Goal: Complete application form

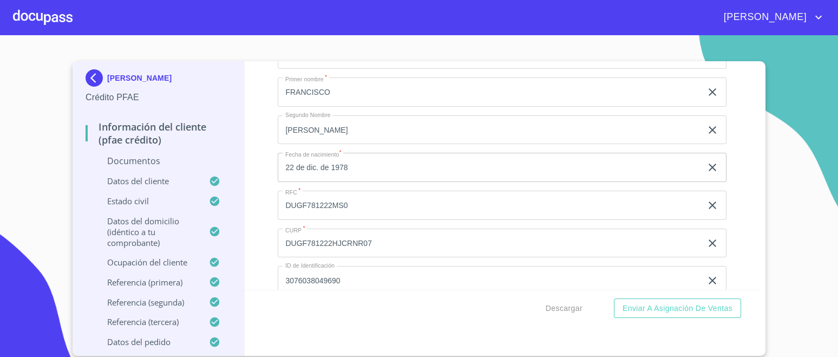
scroll to position [1994, 0]
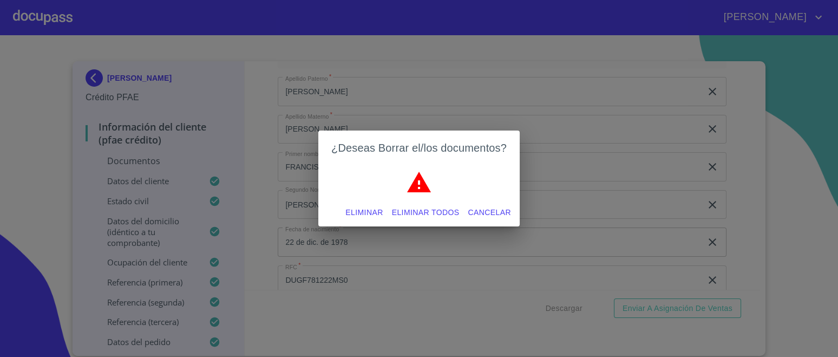
click at [354, 212] on span "Eliminar" at bounding box center [364, 213] width 37 height 14
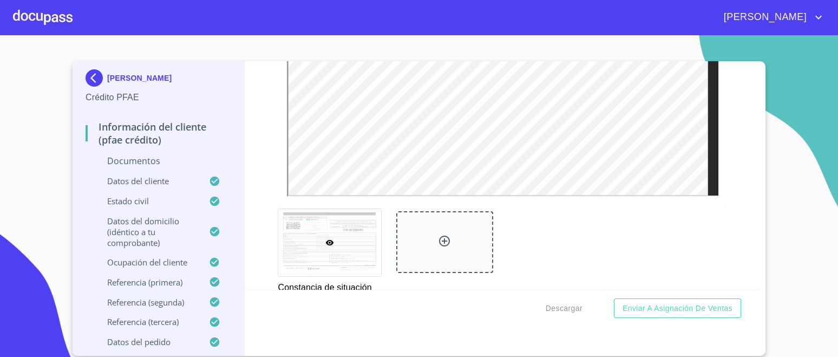
scroll to position [2129, 0]
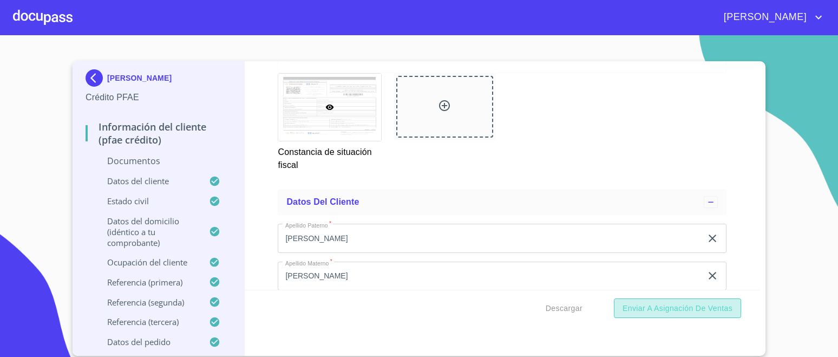
click at [654, 312] on span "Enviar a Asignación de Ventas" at bounding box center [678, 309] width 110 height 14
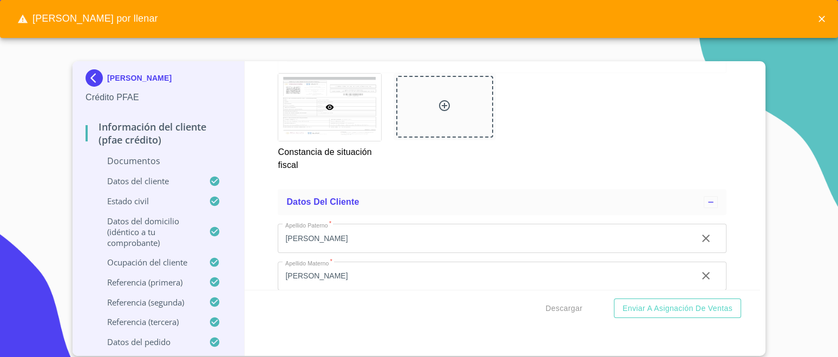
click at [725, 181] on div "Información del cliente (PFAE crédito) Documentos Documento de identificación. …" at bounding box center [503, 175] width 516 height 229
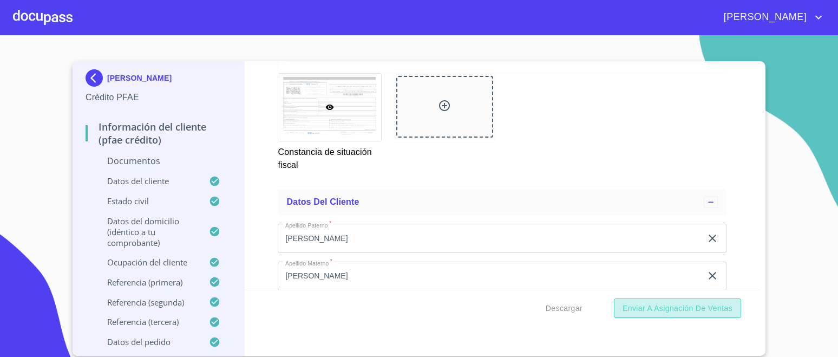
click at [697, 314] on button "Enviar a Asignación de Ventas" at bounding box center [677, 308] width 127 height 20
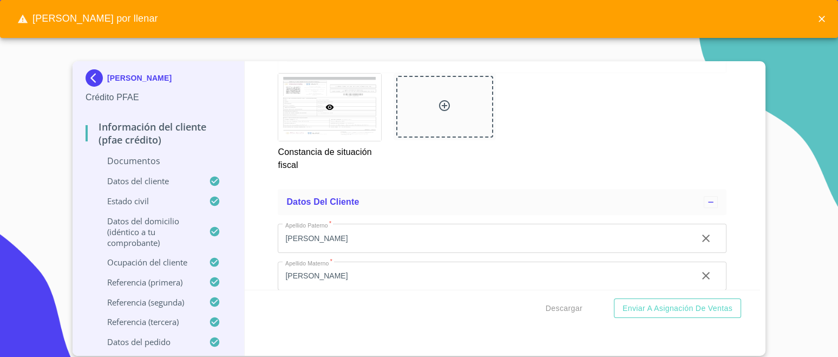
click at [716, 181] on div "Información del cliente (PFAE crédito) Documentos Documento de identificación. …" at bounding box center [503, 175] width 516 height 229
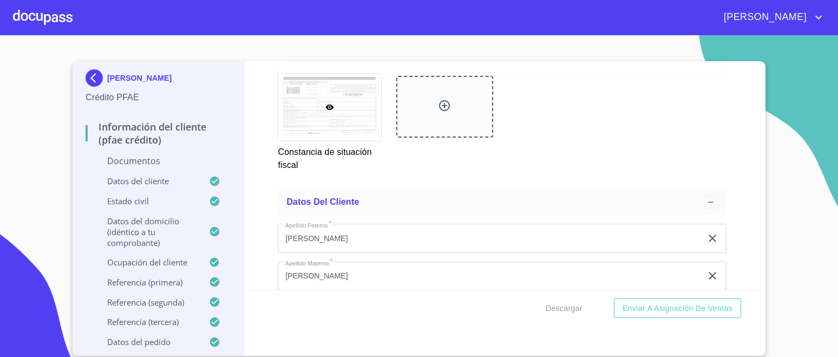
click at [256, 211] on div "Información del cliente (PFAE crédito) Documentos Documento de identificación. …" at bounding box center [503, 175] width 516 height 229
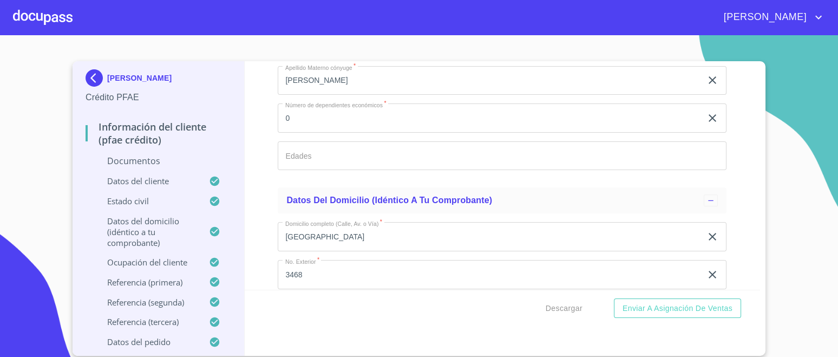
scroll to position [3073, 0]
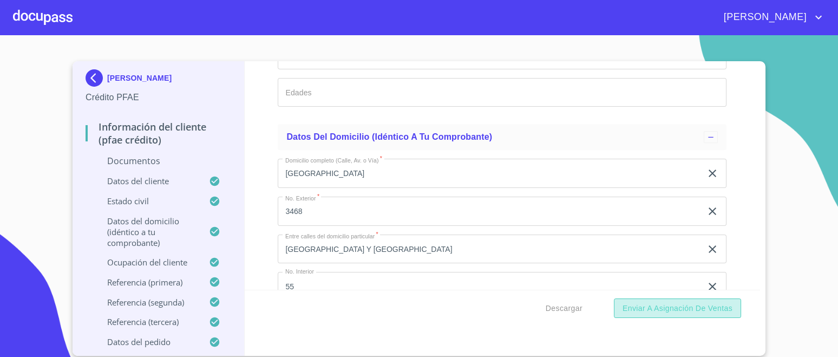
click at [670, 308] on span "Enviar a Asignación de Ventas" at bounding box center [678, 309] width 110 height 14
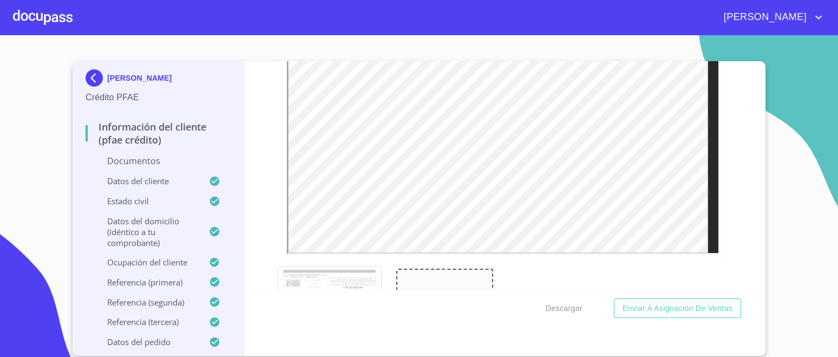
scroll to position [1963, 0]
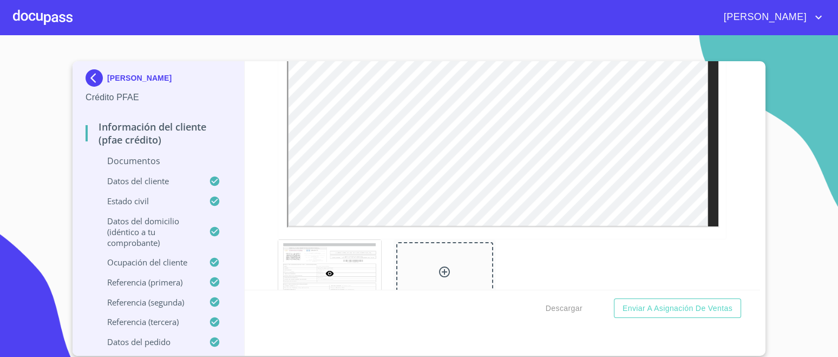
click at [32, 14] on div at bounding box center [43, 17] width 60 height 35
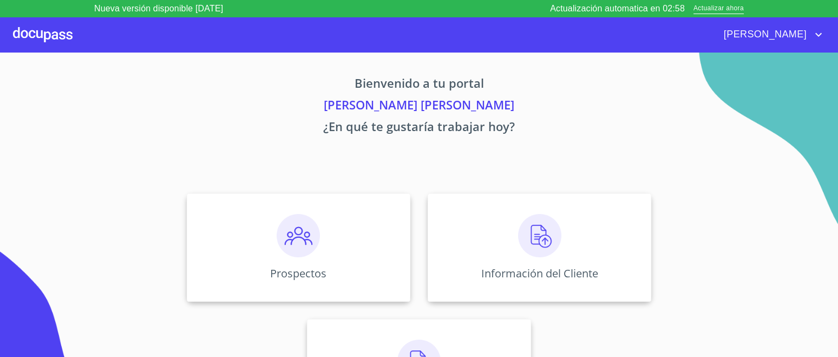
click at [547, 245] on img at bounding box center [539, 235] width 43 height 43
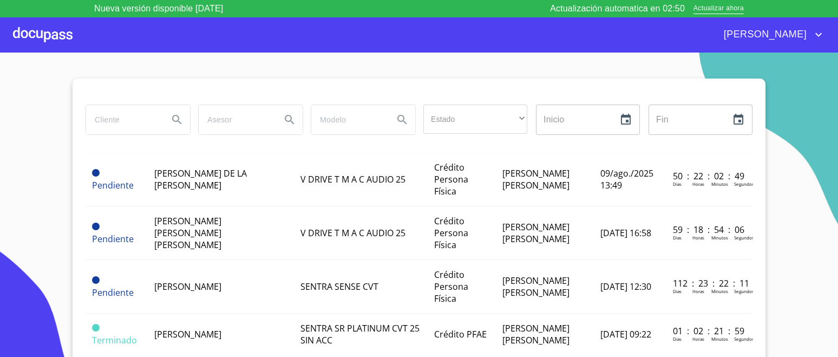
scroll to position [67, 0]
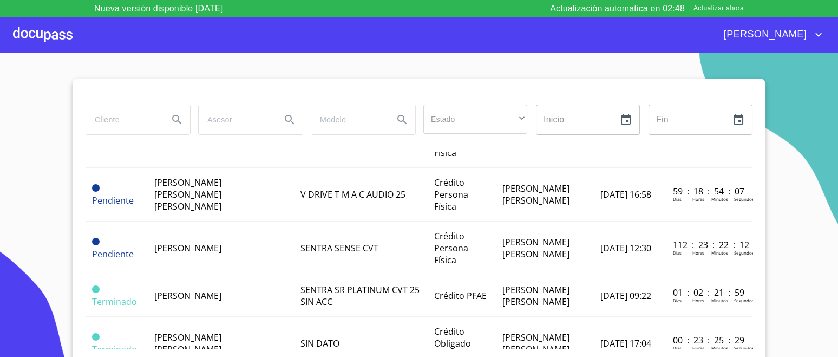
click at [209, 291] on span "[PERSON_NAME]" at bounding box center [187, 296] width 67 height 12
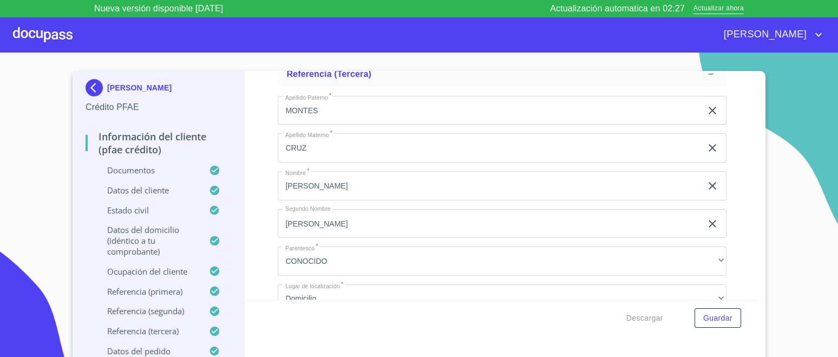
scroll to position [6025, 0]
click at [41, 34] on div at bounding box center [43, 34] width 60 height 35
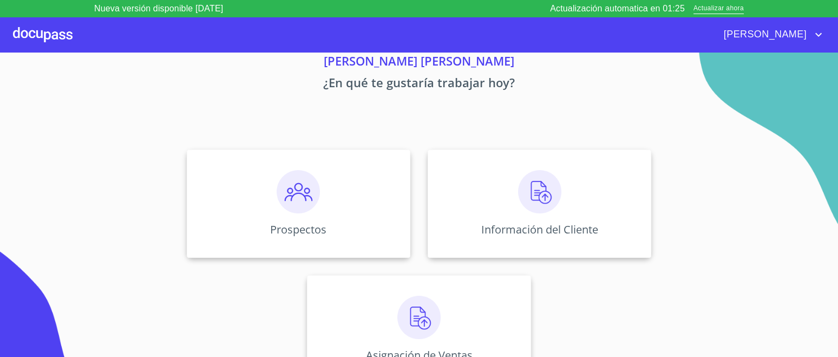
scroll to position [61, 0]
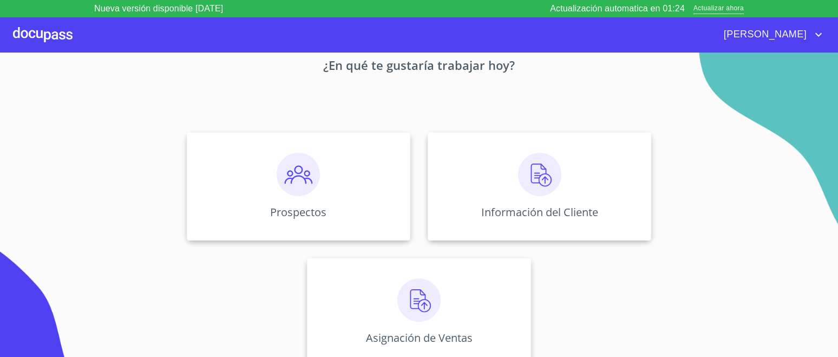
click at [423, 309] on img at bounding box center [419, 299] width 43 height 43
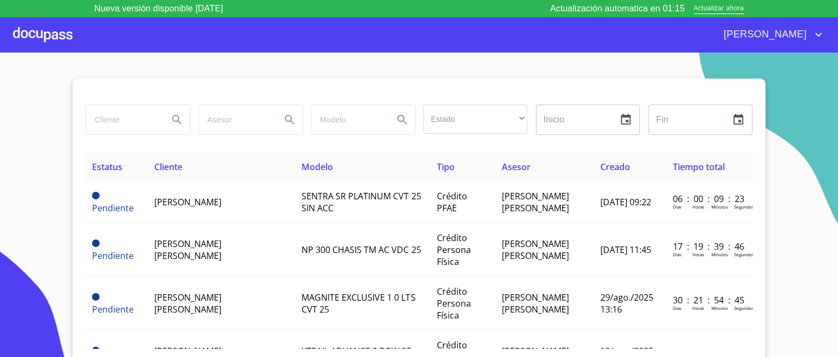
click at [244, 195] on td "[PERSON_NAME]" at bounding box center [222, 202] width 148 height 42
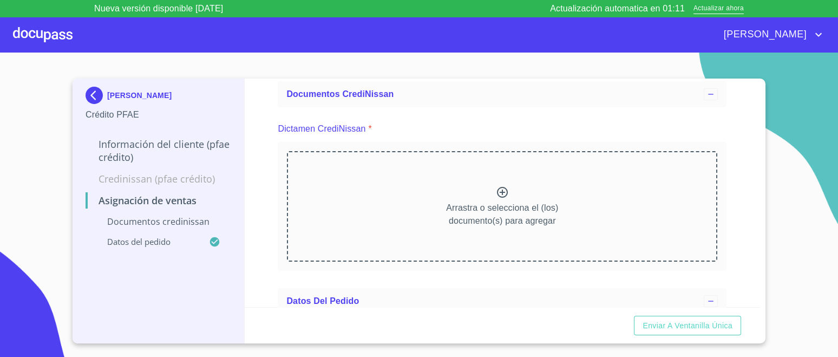
scroll to position [135, 0]
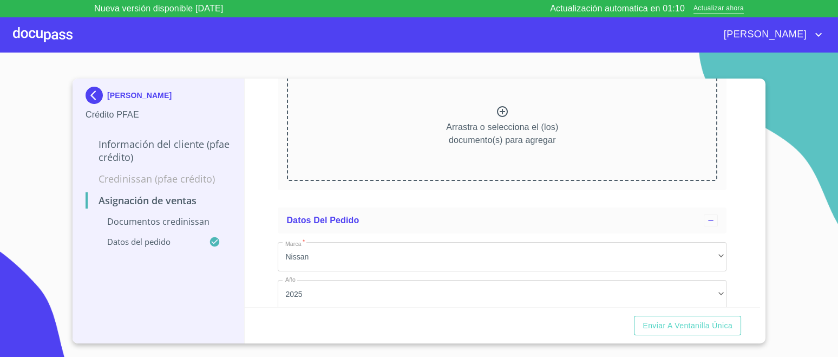
click at [497, 116] on icon at bounding box center [502, 111] width 13 height 13
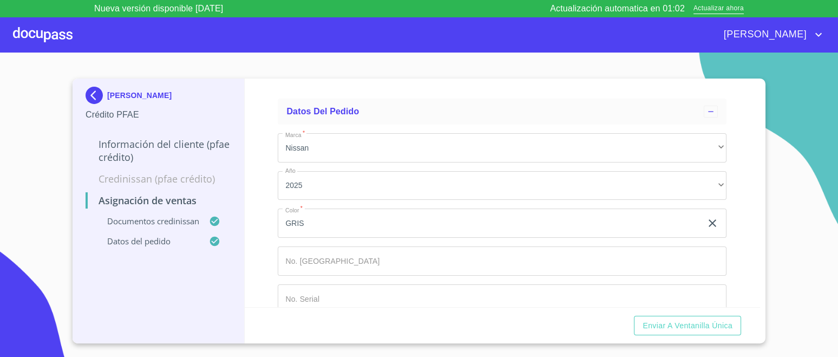
scroll to position [559, 0]
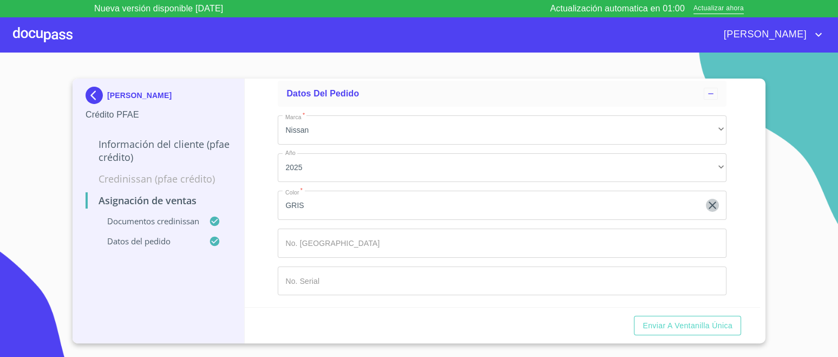
click at [706, 200] on icon "clear input" at bounding box center [712, 205] width 13 height 13
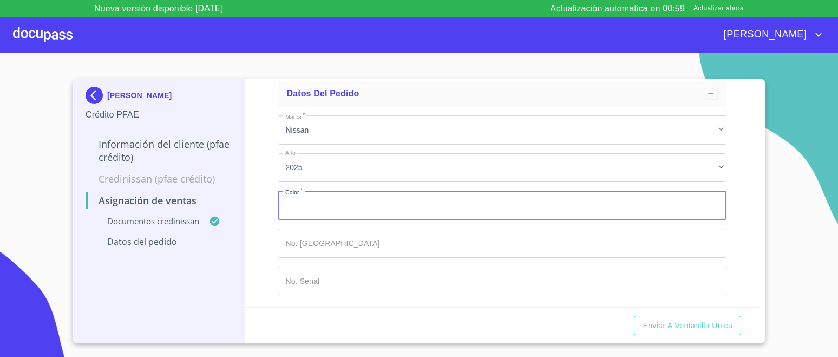
click at [448, 196] on input "Marca   *" at bounding box center [502, 205] width 449 height 29
type input "BLANCO"
click at [354, 238] on input "Marca   *" at bounding box center [502, 243] width 449 height 29
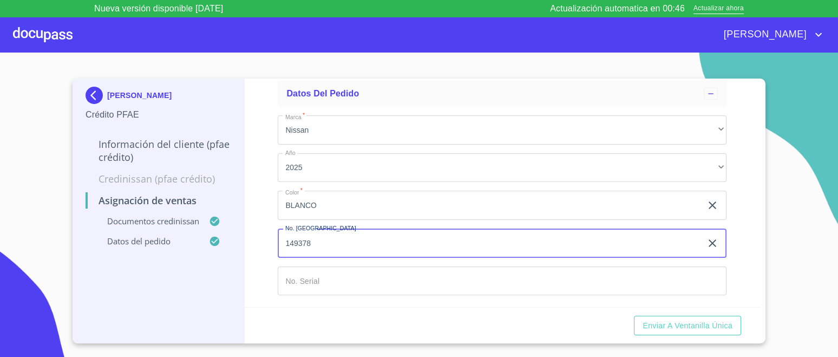
type input "149378"
click at [335, 279] on input "Marca   *" at bounding box center [502, 280] width 449 height 29
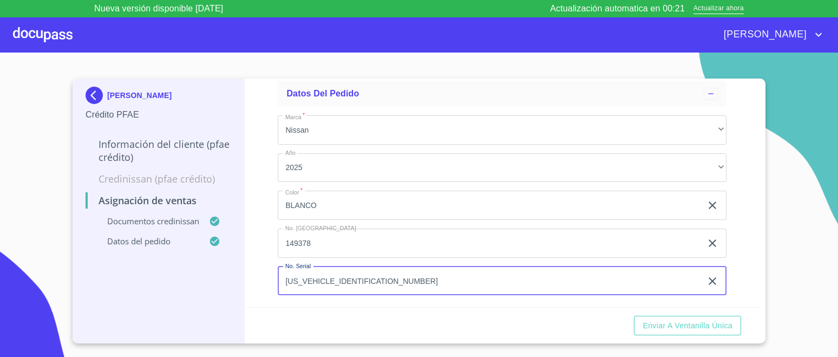
type input "[US_VEHICLE_IDENTIFICATION_NUMBER]"
click at [650, 328] on span "Enviar a Ventanilla única" at bounding box center [688, 326] width 90 height 14
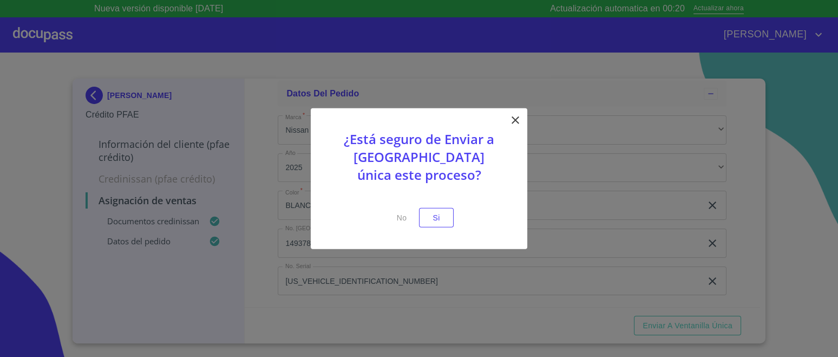
click at [435, 219] on span "Si" at bounding box center [436, 218] width 17 height 14
